Goal: Navigation & Orientation: Understand site structure

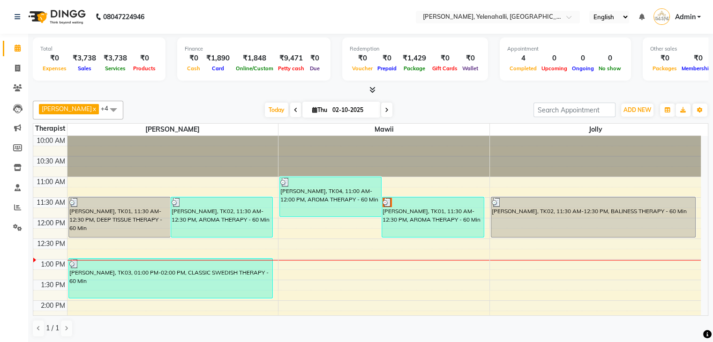
click at [67, 14] on img at bounding box center [56, 17] width 64 height 26
click at [371, 89] on icon at bounding box center [373, 89] width 6 height 7
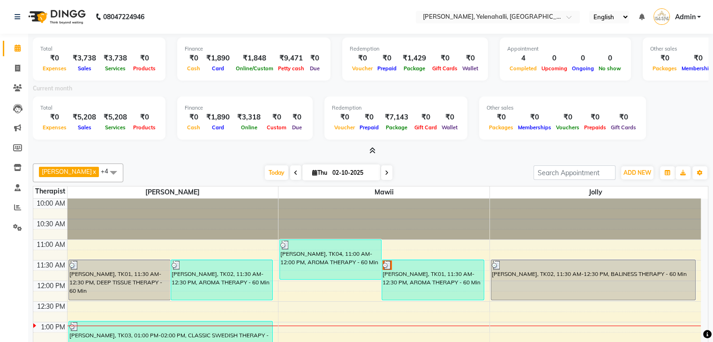
click at [77, 19] on img at bounding box center [56, 17] width 64 height 26
